Goal: Answer question/provide support: Share knowledge or assist other users

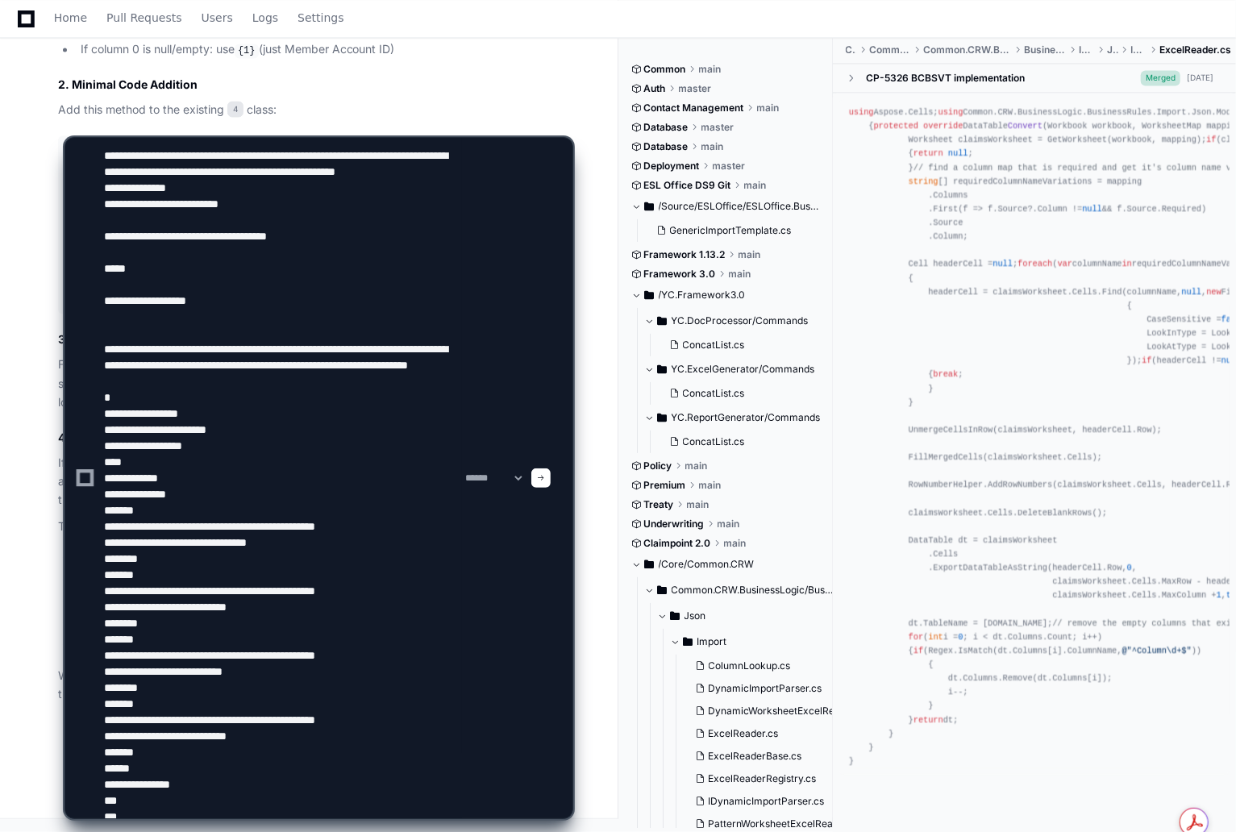
scroll to position [37, 0]
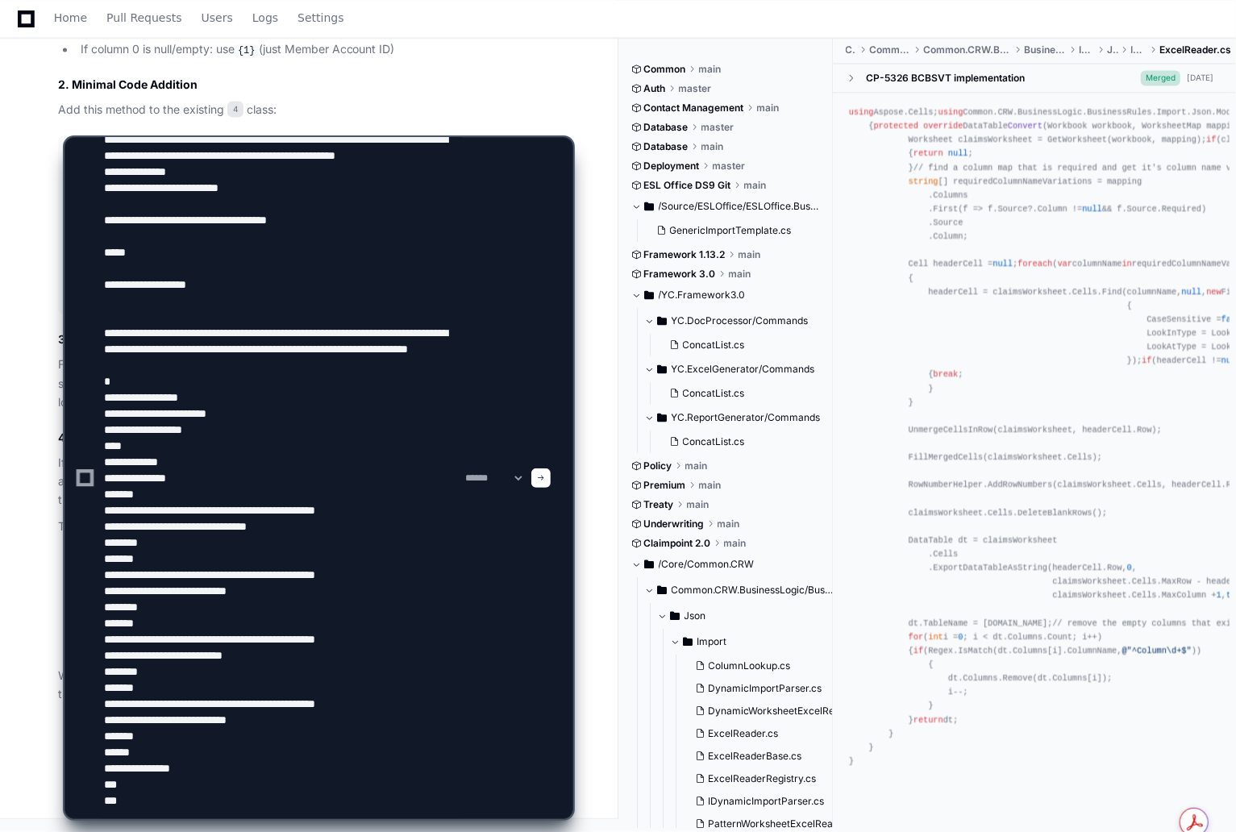
click at [560, 272] on div "**********" at bounding box center [319, 478] width 488 height 681
drag, startPoint x: 103, startPoint y: 391, endPoint x: 110, endPoint y: 781, distance: 390.3
click at [110, 781] on textarea at bounding box center [281, 478] width 361 height 681
paste textarea "**********"
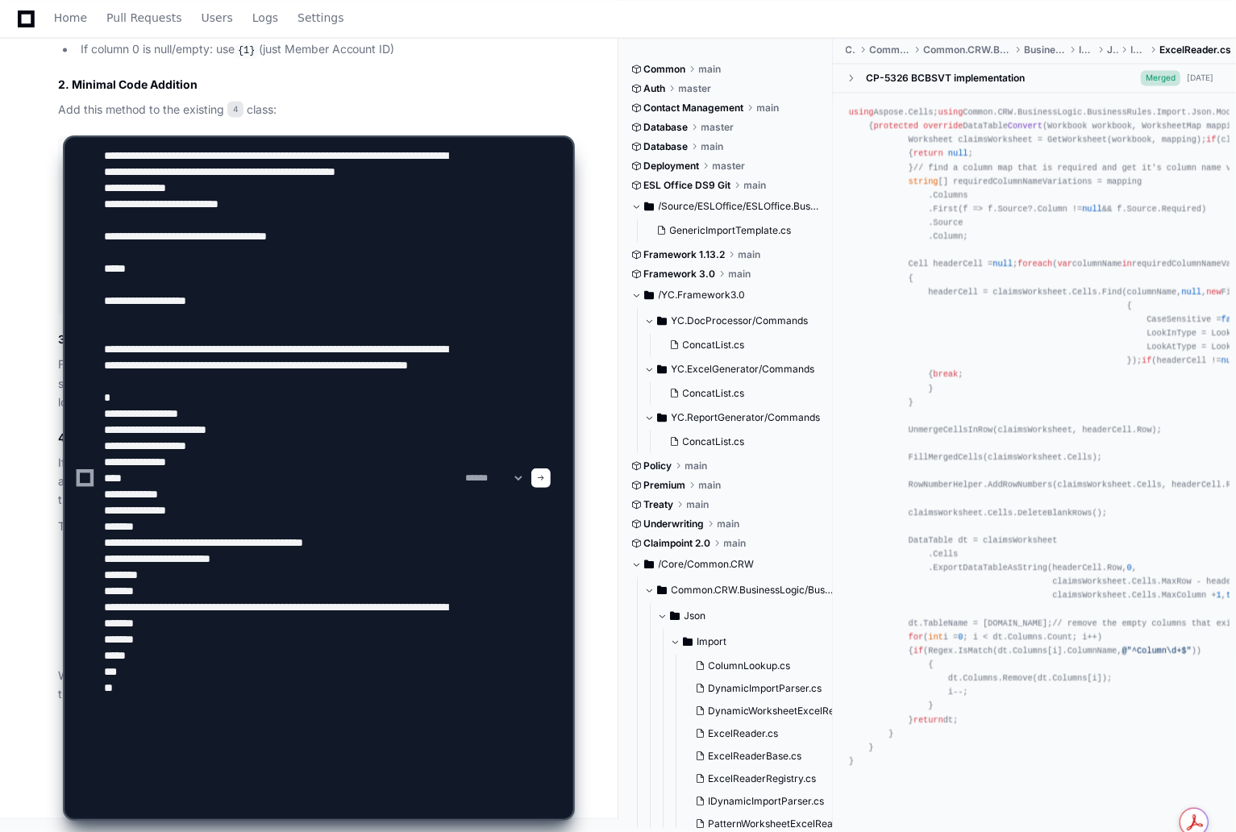
scroll to position [53, 0]
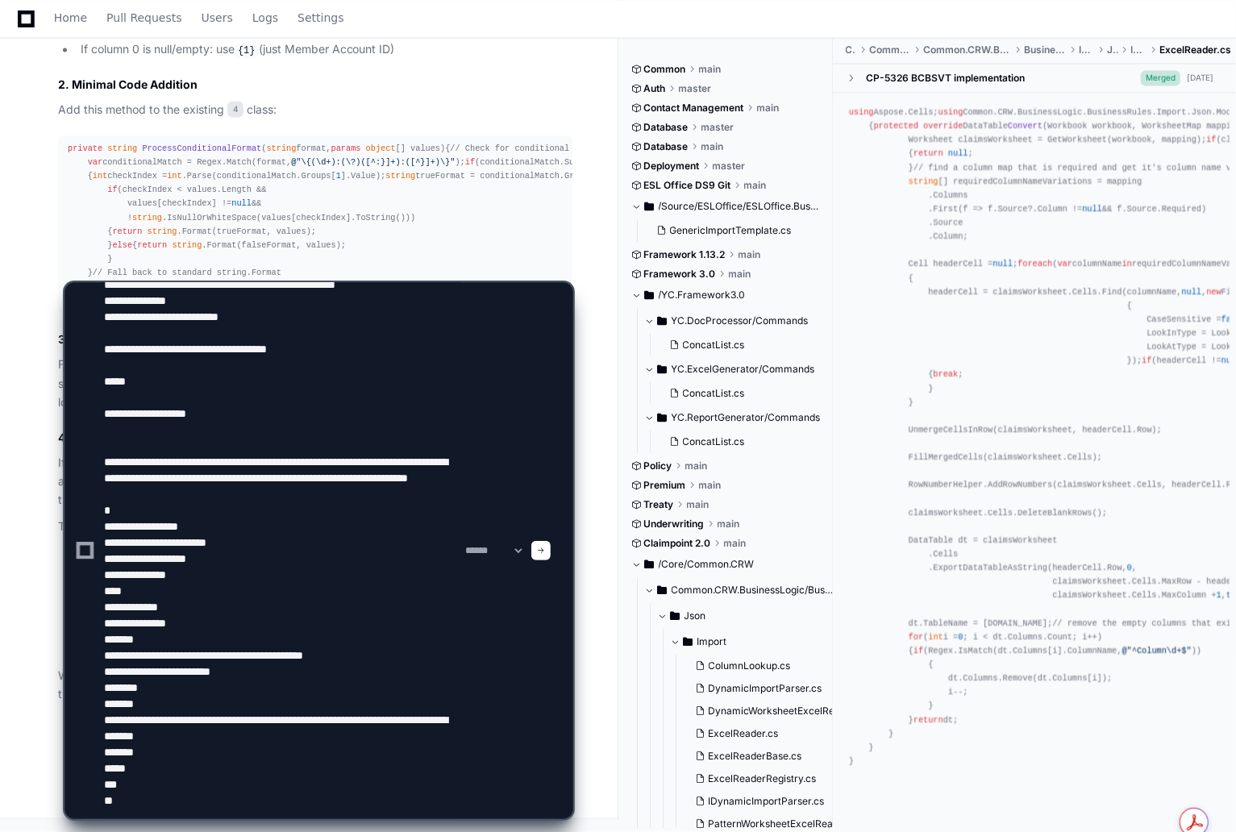
click at [256, 685] on textarea at bounding box center [281, 550] width 361 height 535
click at [373, 668] on textarea at bounding box center [281, 550] width 361 height 535
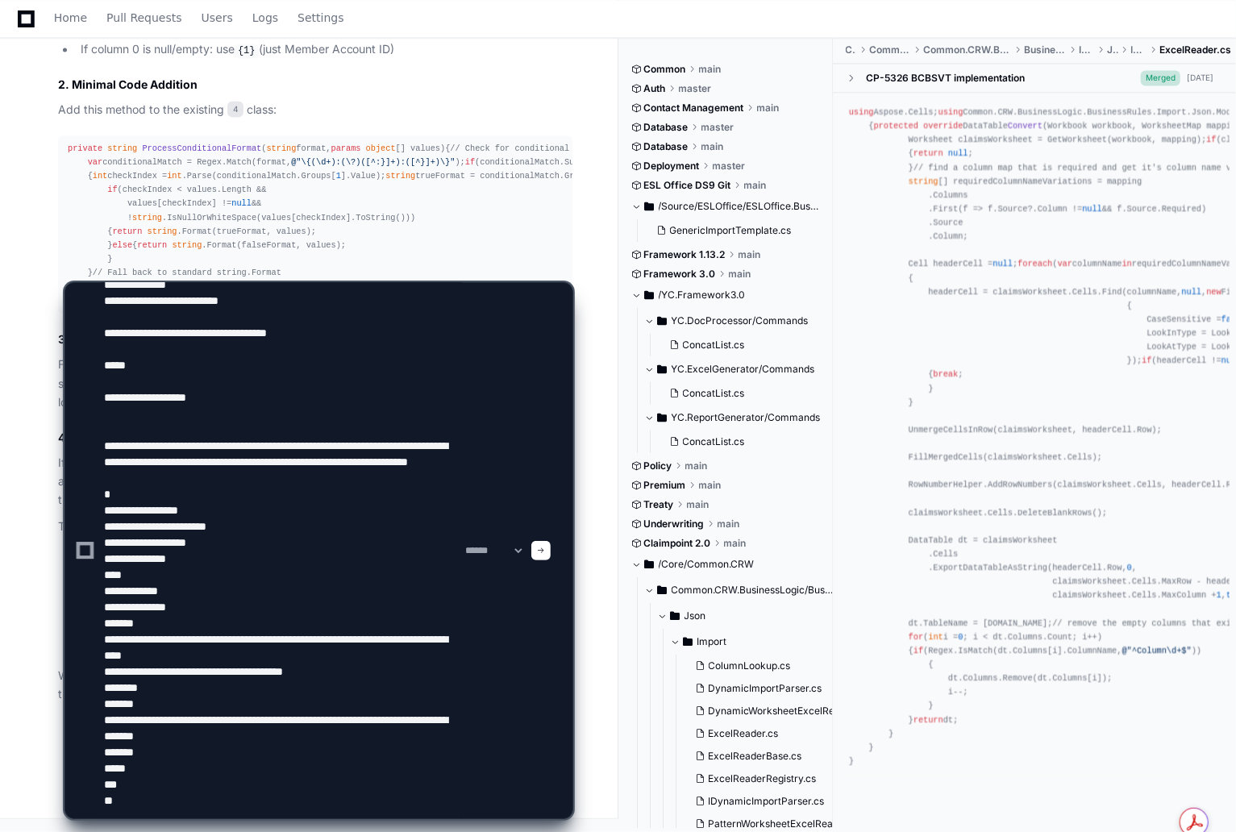
drag, startPoint x: 368, startPoint y: 667, endPoint x: 385, endPoint y: 659, distance: 19.5
click at [356, 667] on textarea at bounding box center [281, 550] width 361 height 535
drag, startPoint x: 260, startPoint y: 700, endPoint x: 245, endPoint y: 700, distance: 15.3
click at [245, 700] on textarea at bounding box center [281, 550] width 361 height 535
type textarea "**********"
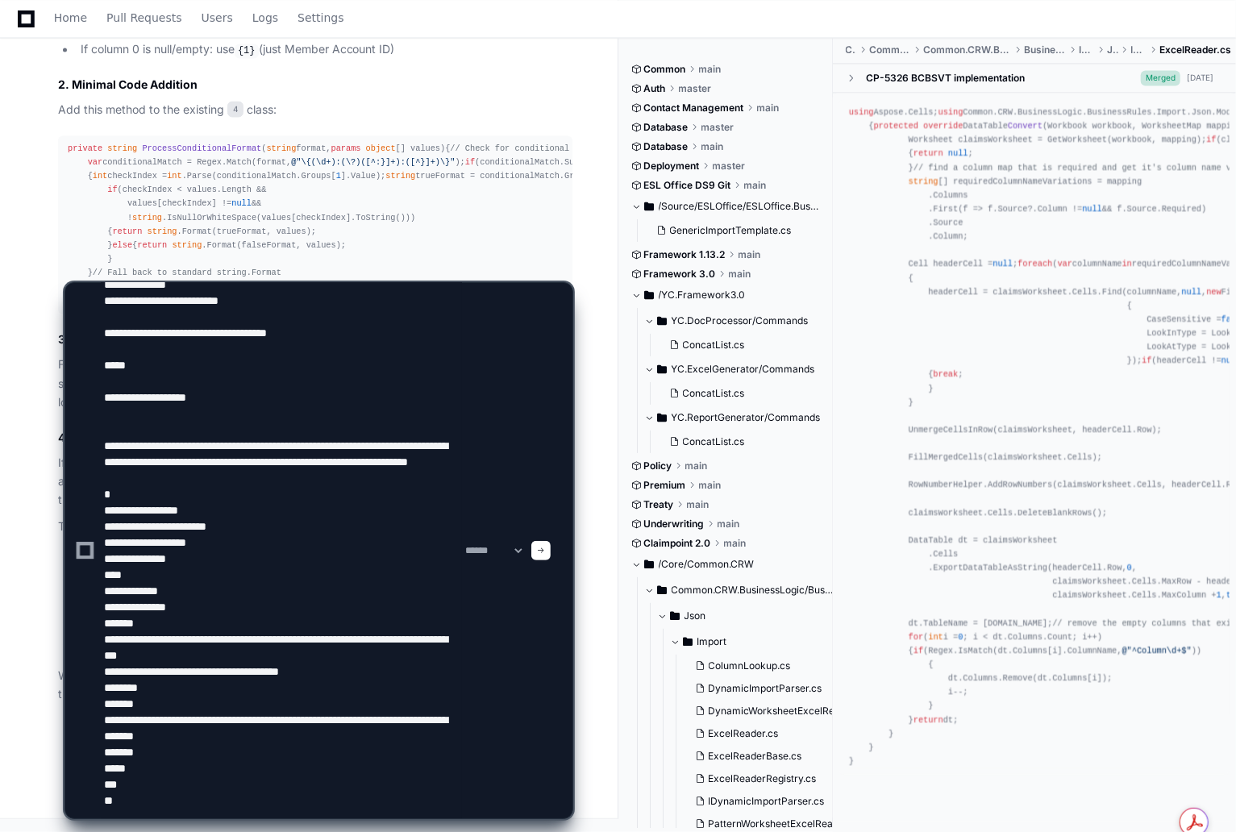
click at [545, 551] on span at bounding box center [541, 551] width 8 height 8
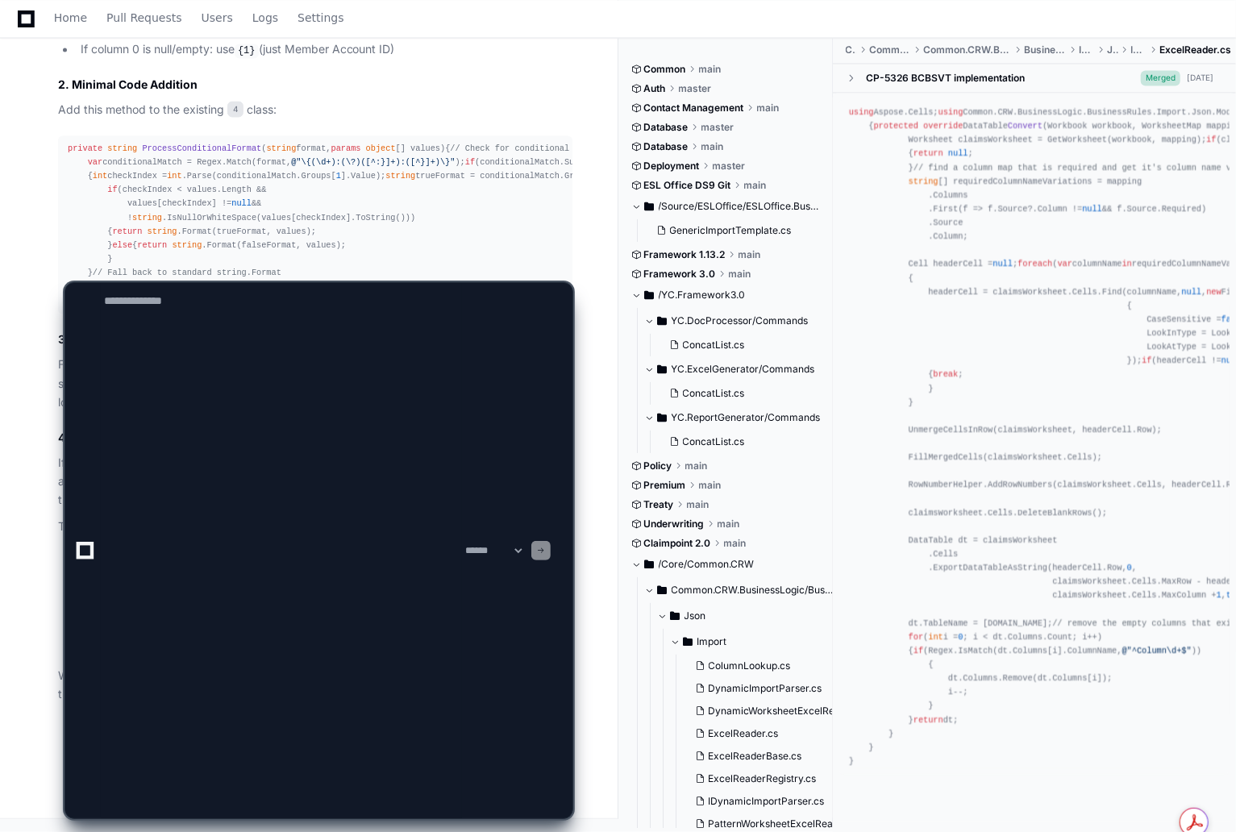
scroll to position [0, 0]
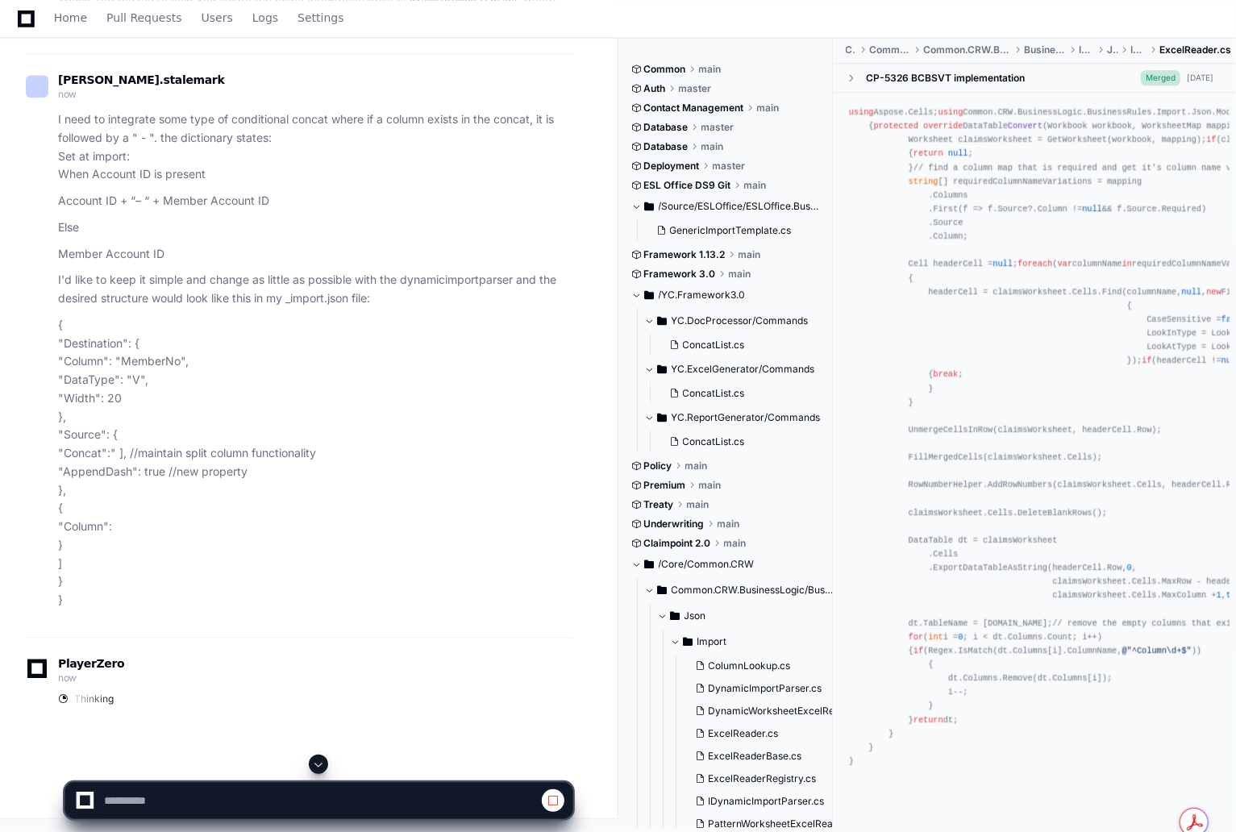
click at [316, 763] on span at bounding box center [318, 764] width 13 height 13
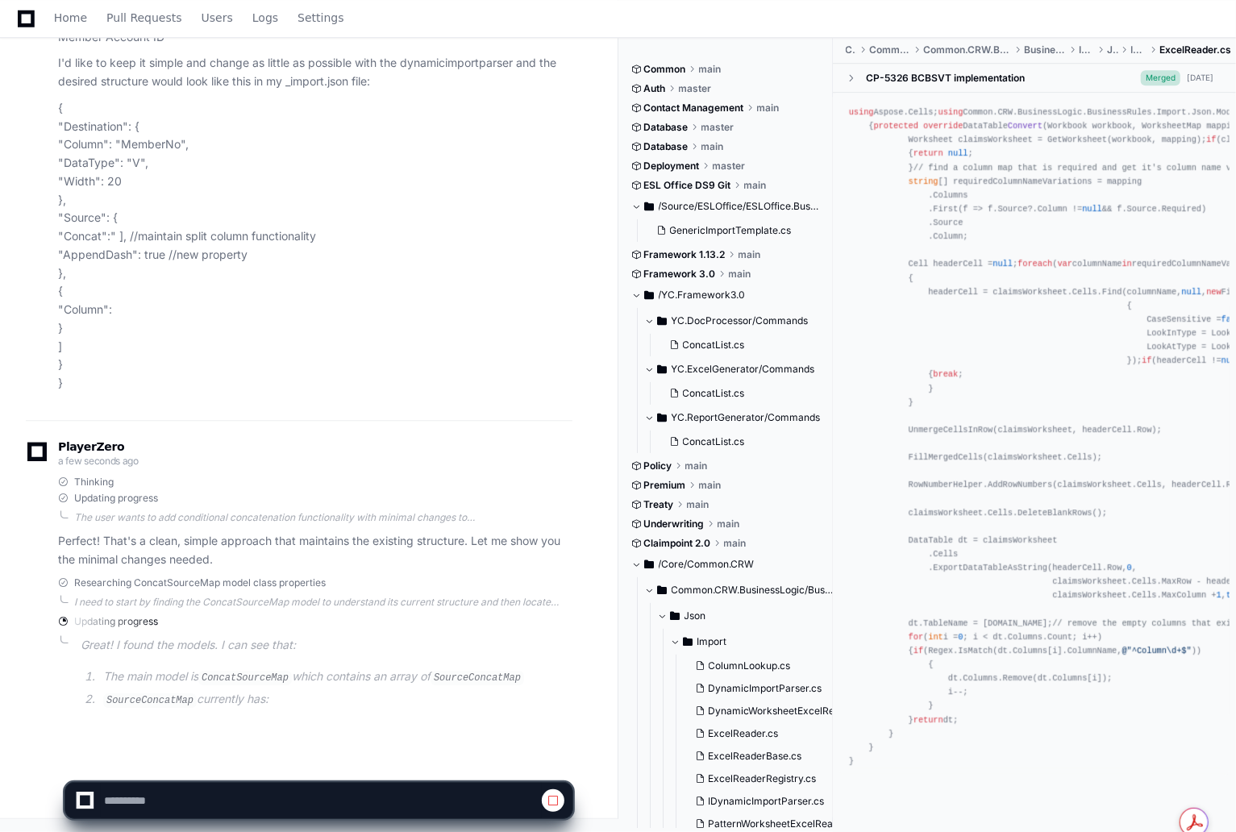
scroll to position [15973, 0]
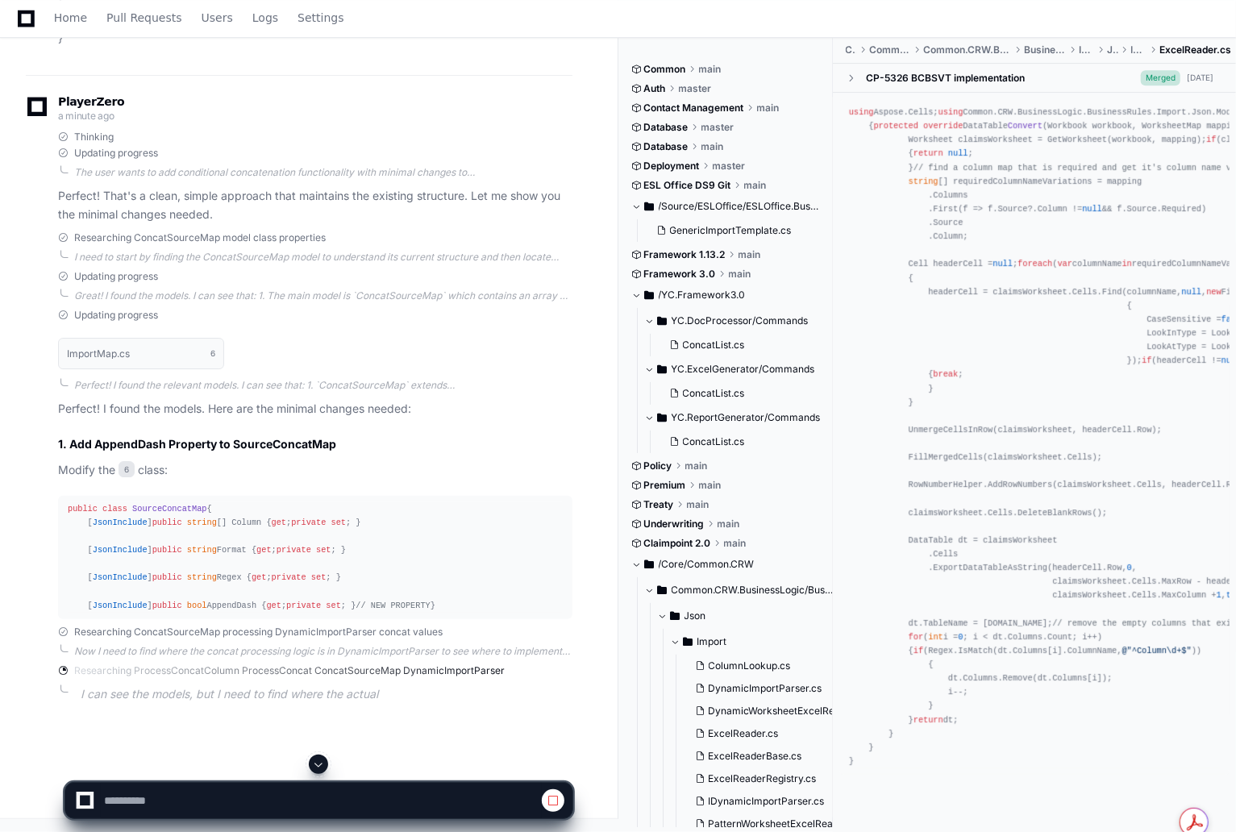
click at [319, 767] on span at bounding box center [318, 764] width 13 height 13
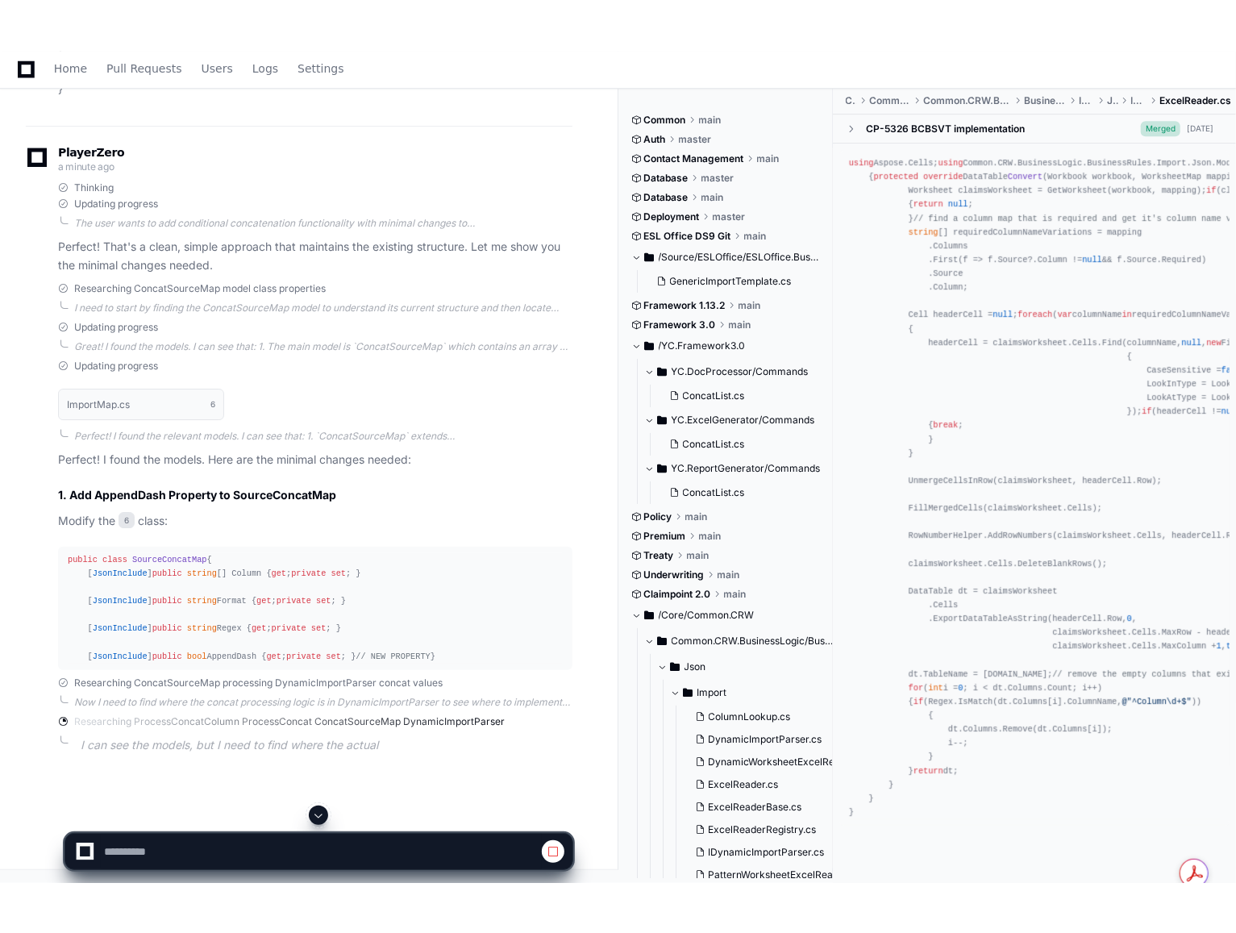
scroll to position [16376, 0]
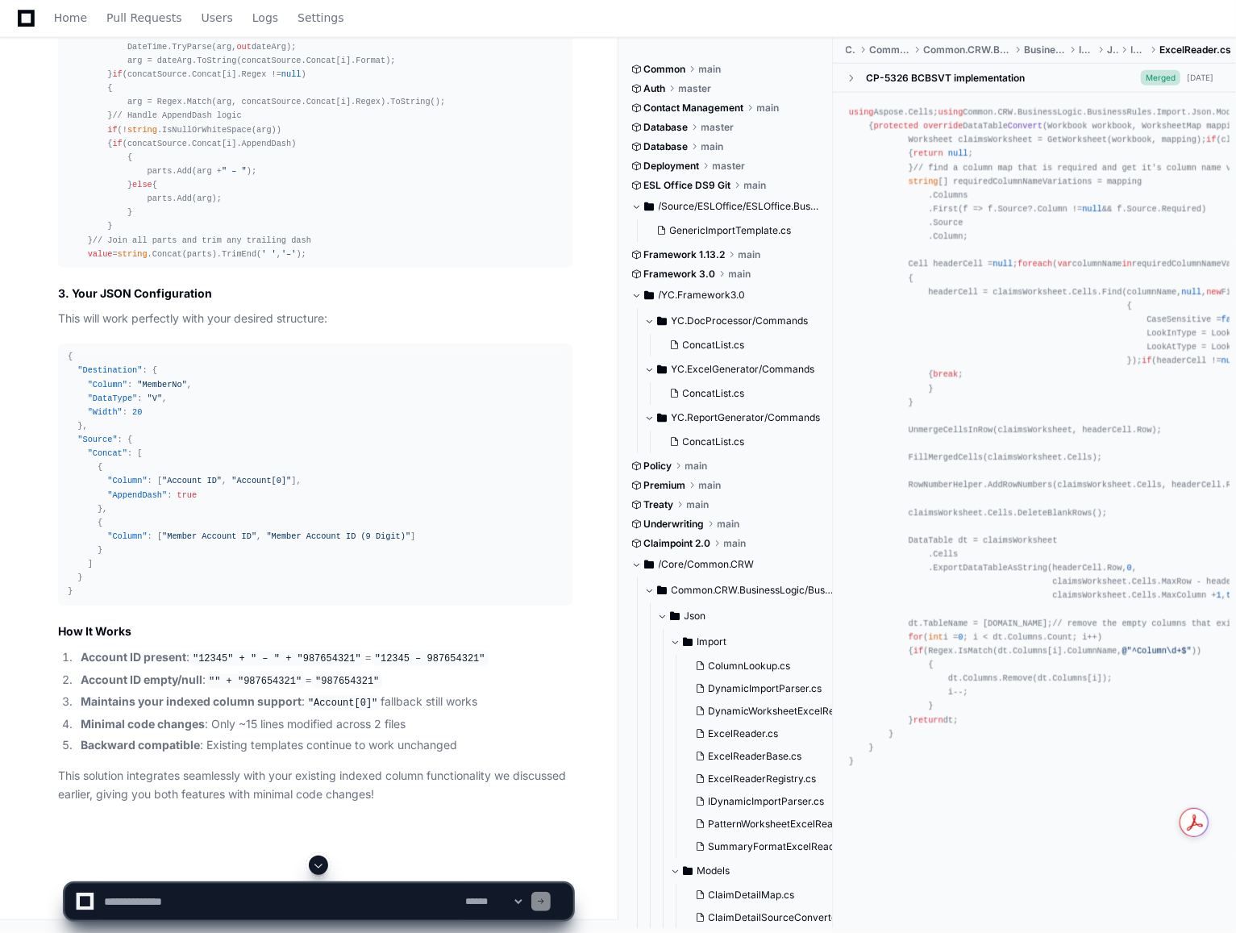
click at [323, 831] on span at bounding box center [318, 865] width 13 height 13
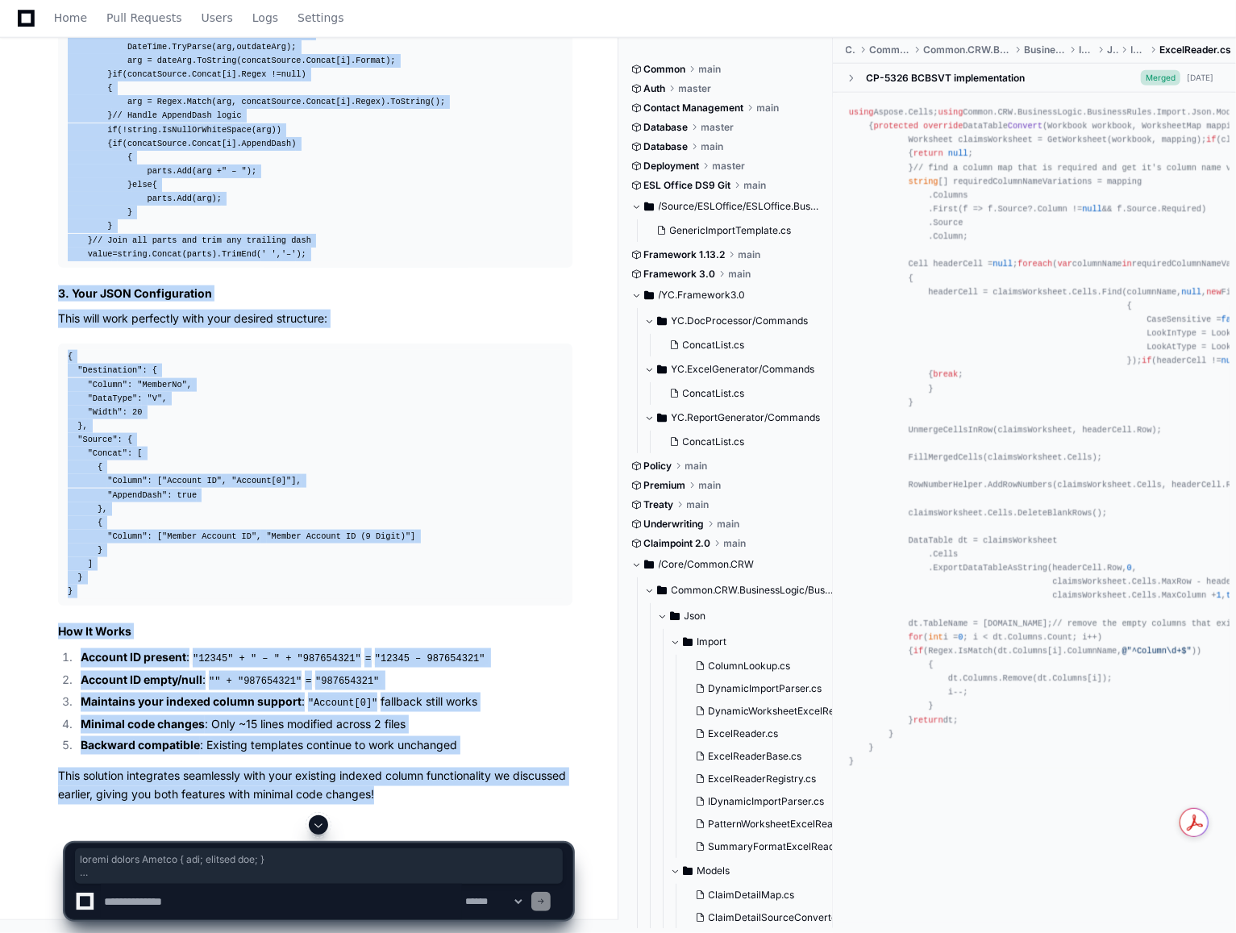
scroll to position [17704, 0]
drag, startPoint x: 443, startPoint y: 801, endPoint x: 47, endPoint y: 267, distance: 665.0
click at [47, 267] on div "ImportMap.cs 6 DynamicImportParser.cs 4 Perfect! I've completed all the tasks. …" at bounding box center [299, 172] width 547 height 1263
copy article "Complete Solution Summary 1. Model Change Add the AppendDash property to 6 arou…"
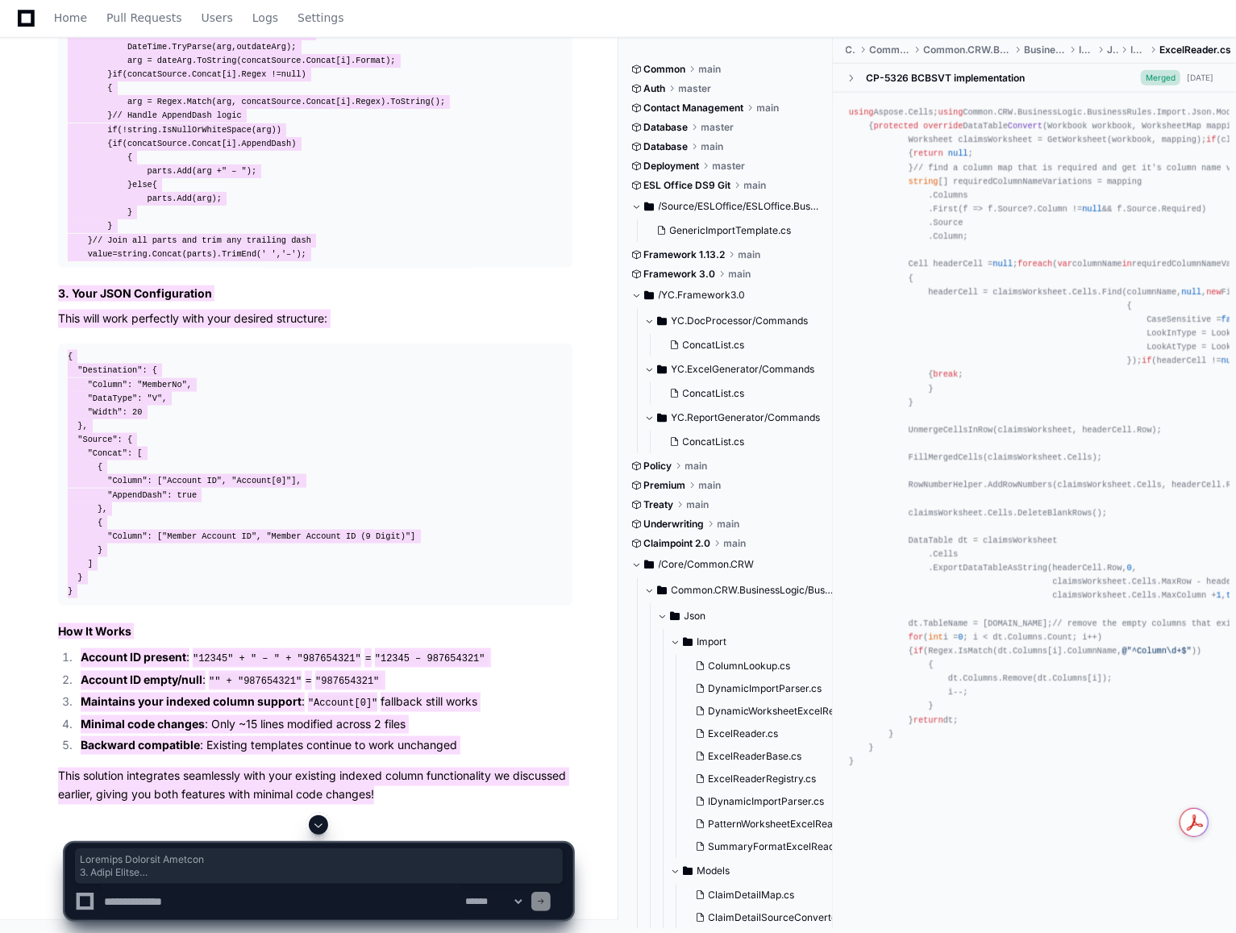
scroll to position [17784, 0]
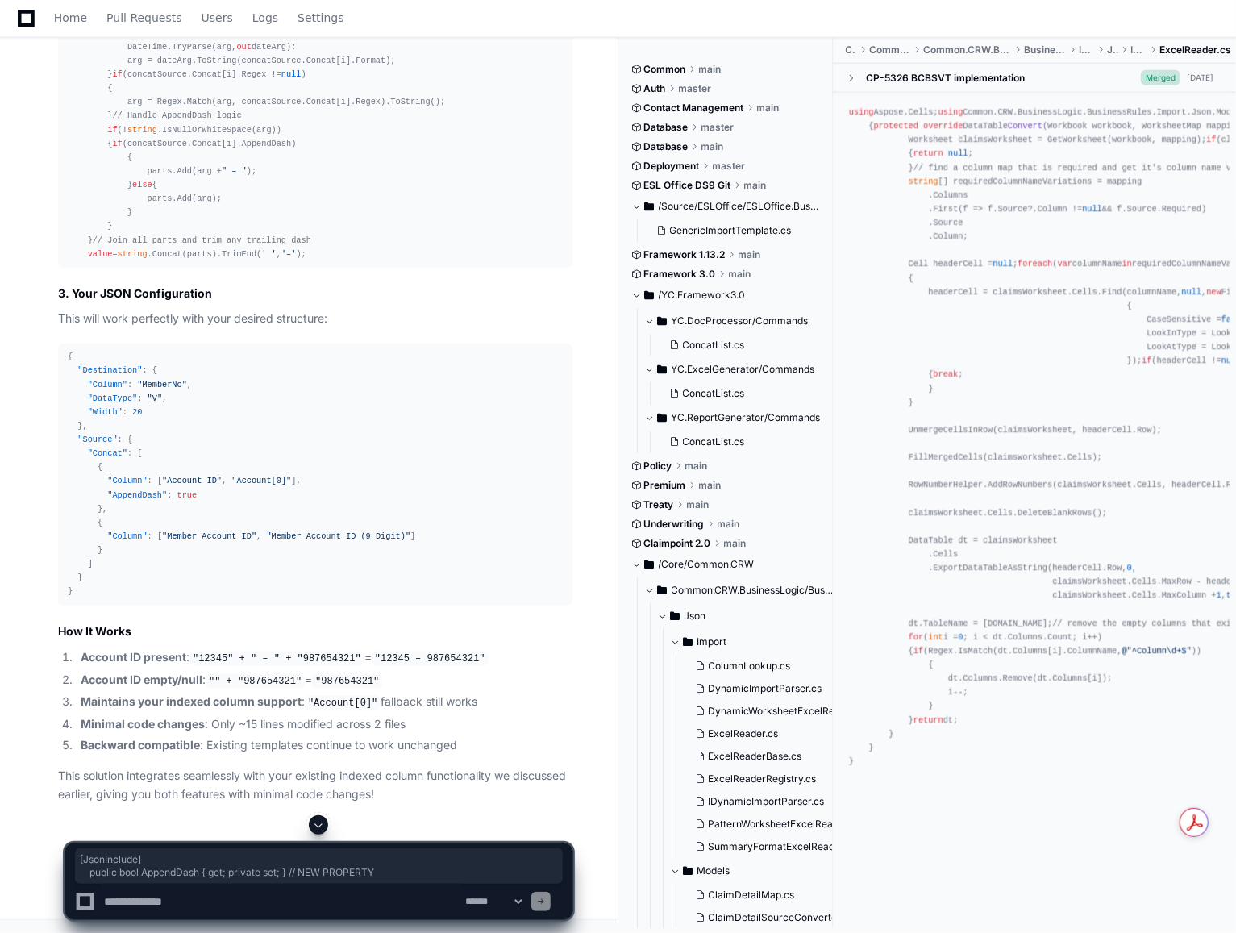
drag, startPoint x: 365, startPoint y: 435, endPoint x: 64, endPoint y: 414, distance: 302.3
copy div "[ JsonInclude ] public bool AppendDash { get ; private set ; } // NEW PROPERTY"
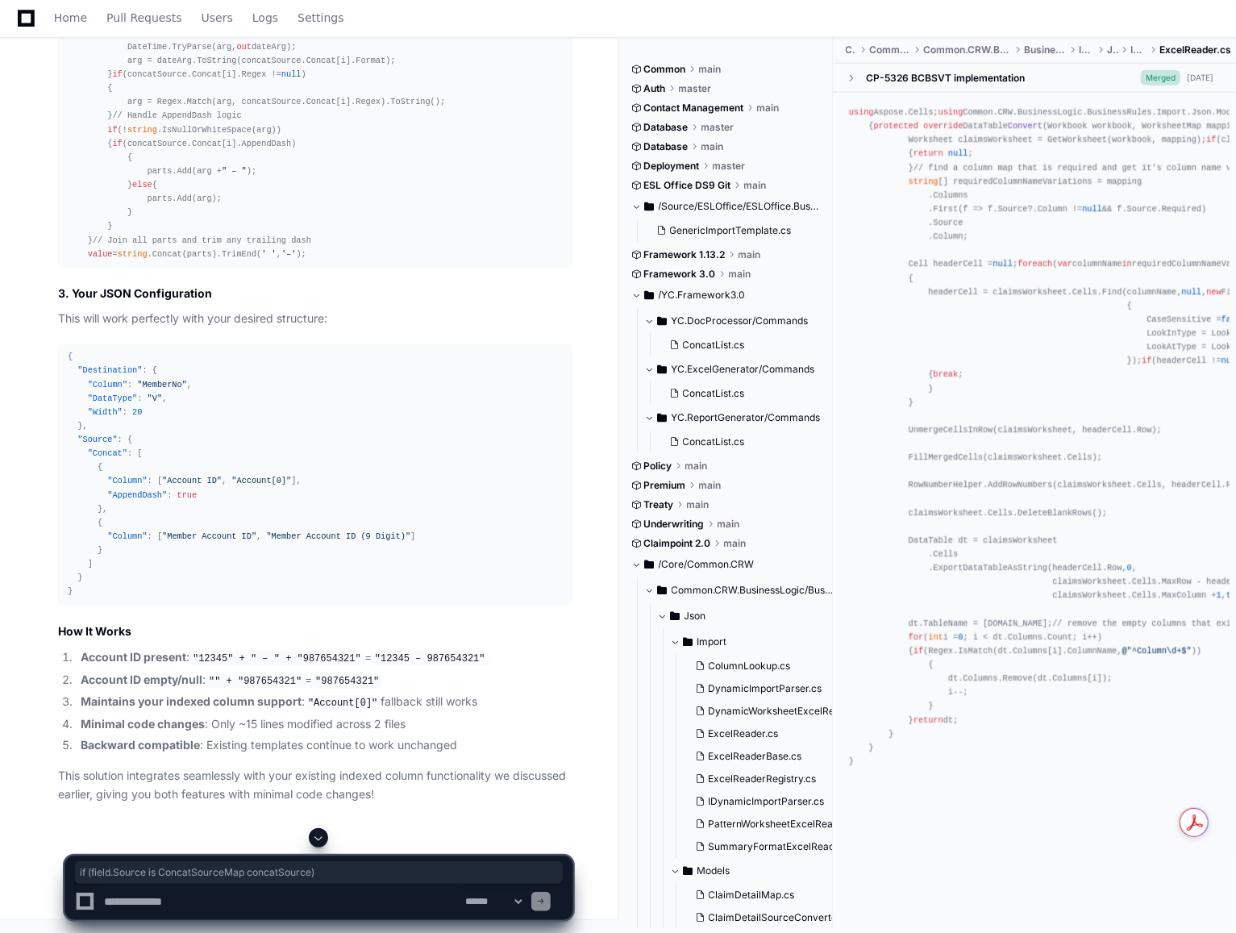
drag, startPoint x: 293, startPoint y: 228, endPoint x: 65, endPoint y: 228, distance: 228.2
click at [65, 228] on pre "if (field.Source is ConcatSourceMap concatSource) { var parts = new List< strin…" at bounding box center [315, 109] width 514 height 317
copy div "if (field.Source is ConcatSourceMap concatSource)"
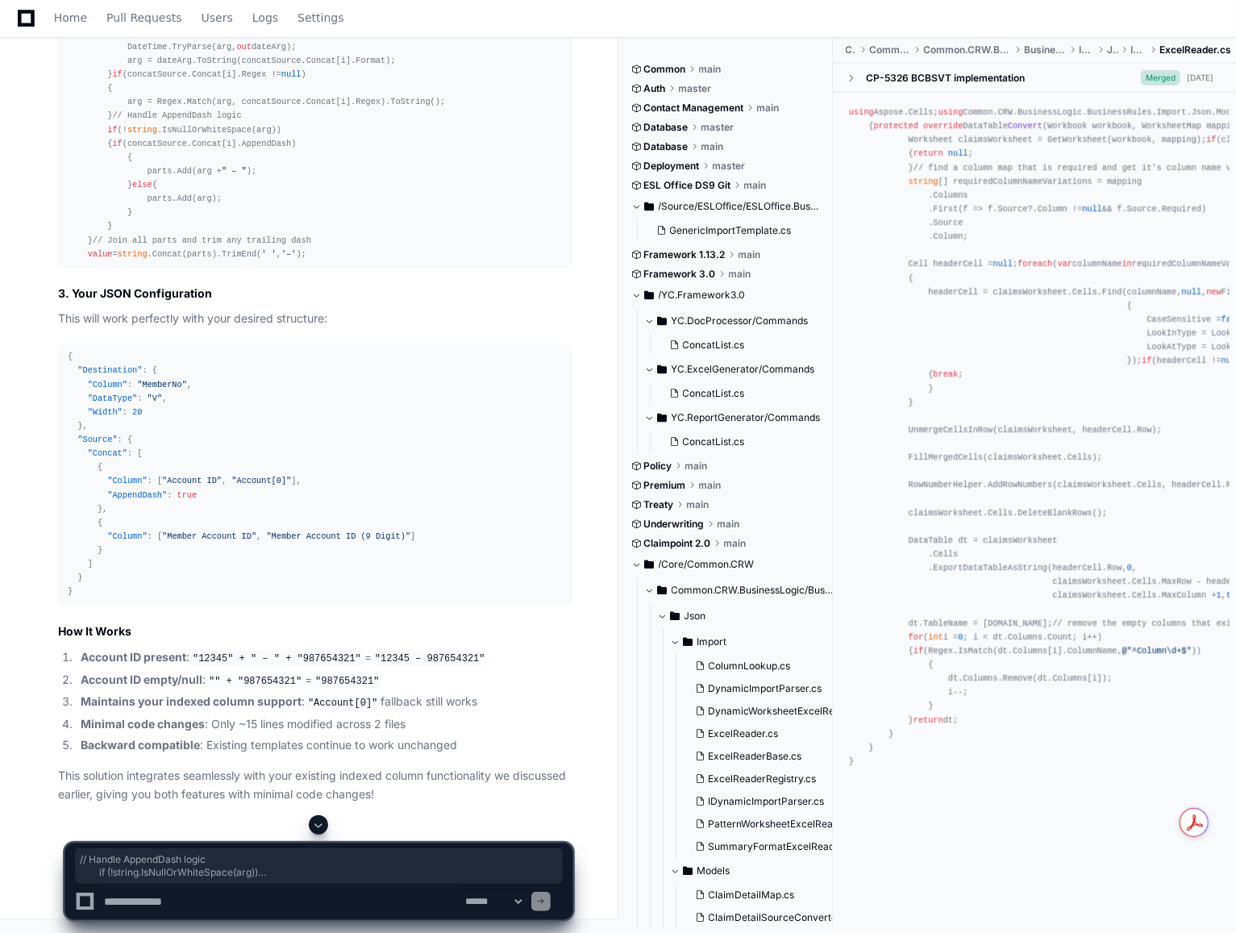
drag, startPoint x: 103, startPoint y: 531, endPoint x: 127, endPoint y: 681, distance: 151.9
click at [127, 261] on div "if (field.Source is ConcatSourceMap concatSource) { var parts = new List< strin…" at bounding box center [315, 109] width 495 height 304
copy div "// Handle AppendDash logic if (! string .IsNullOrWhiteSpace(arg)) { if (concatS…"
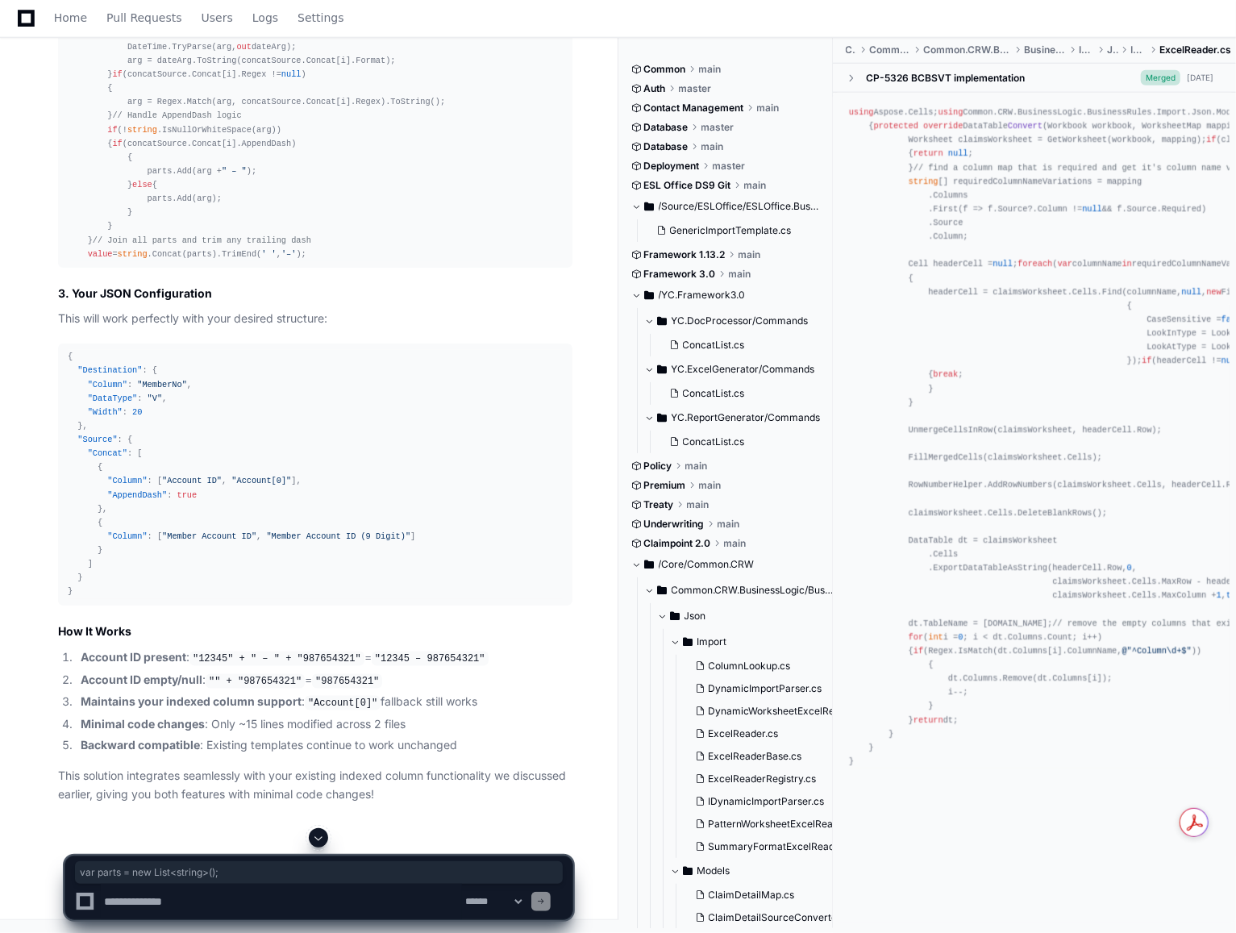
drag, startPoint x: 232, startPoint y: 94, endPoint x: 82, endPoint y: 95, distance: 150.0
click at [82, 95] on div "if (field.Source is ConcatSourceMap concatSource) { var parts = new List< strin…" at bounding box center [315, 109] width 495 height 304
copy div "var parts = new List< string >();"
click at [121, 98] on div "if (field.Source is ConcatSourceMap concatSource) { var parts = new List< strin…" at bounding box center [315, 109] width 495 height 304
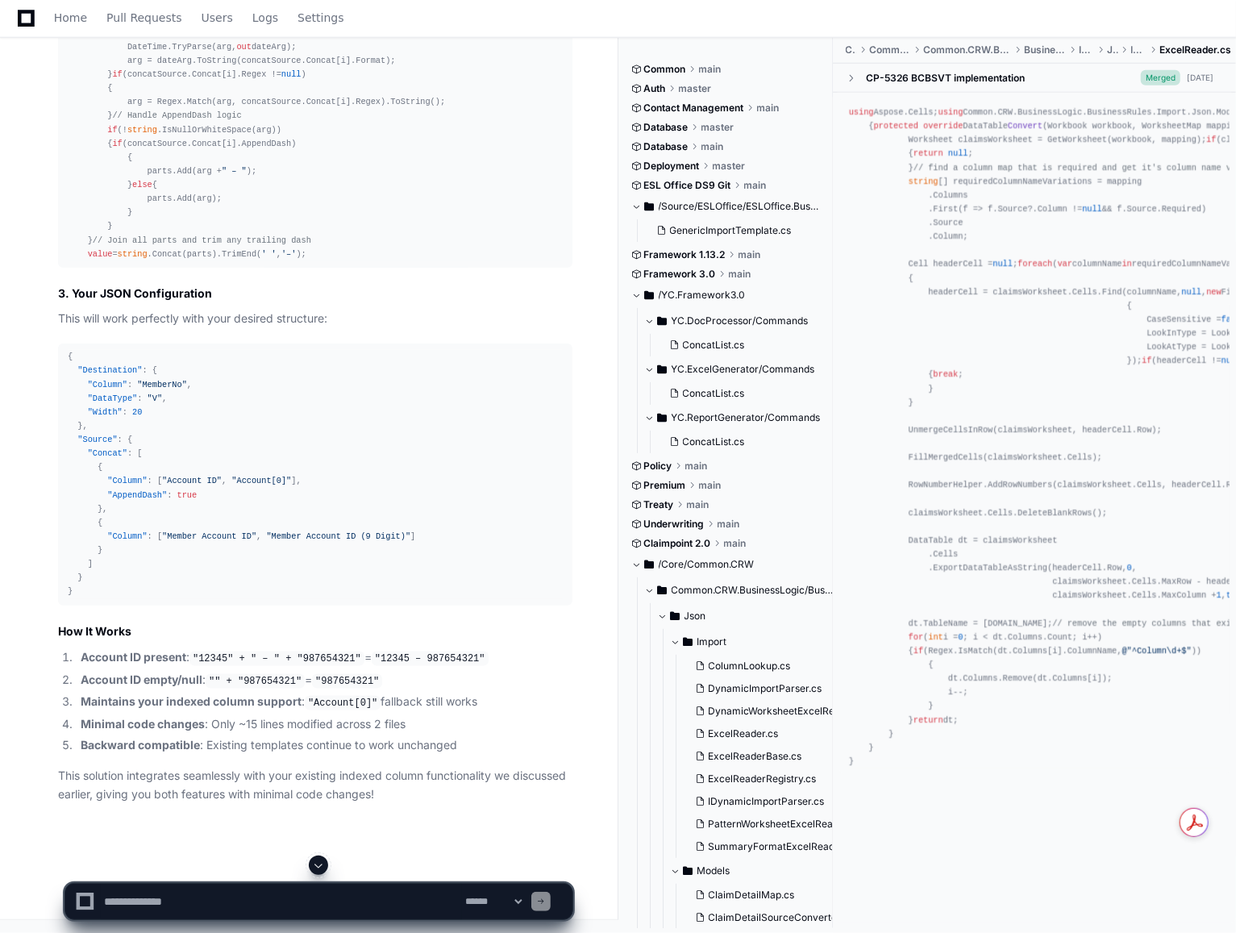
click at [121, 98] on div "if (field.Source is ConcatSourceMap concatSource) { var parts = new List< strin…" at bounding box center [315, 109] width 495 height 304
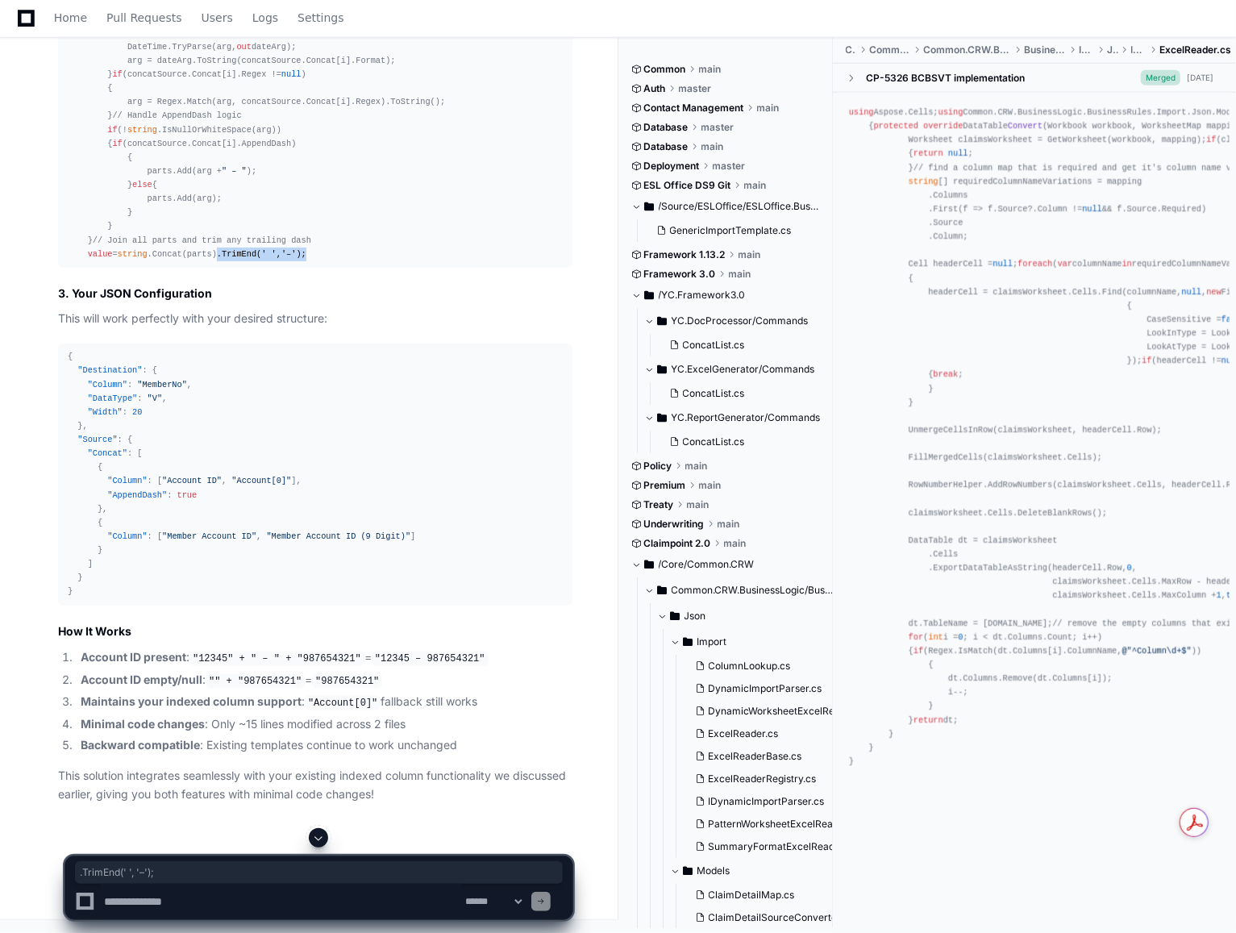
drag, startPoint x: 213, startPoint y: 580, endPoint x: 315, endPoint y: 573, distance: 102.6
click at [314, 261] on div "if (field.Source is ConcatSourceMap concatSource) { var parts = new List< strin…" at bounding box center [315, 109] width 495 height 304
copy div ".TrimEnd( ' ' , '–' );"
